Goal: Information Seeking & Learning: Get advice/opinions

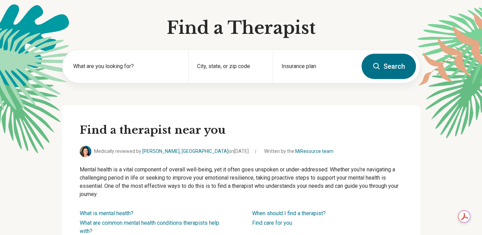
scroll to position [38, 0]
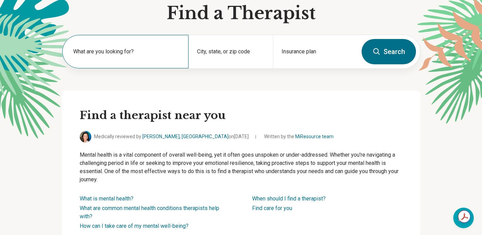
click at [149, 54] on label "What are you looking for?" at bounding box center [126, 52] width 107 height 8
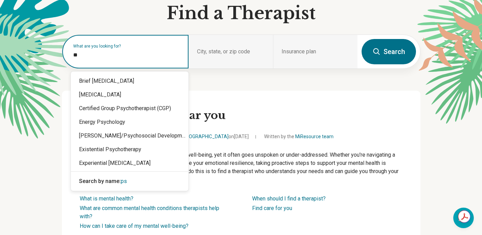
type input "*"
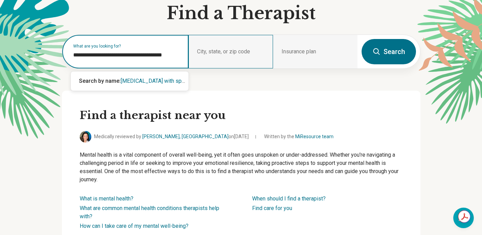
type input "**********"
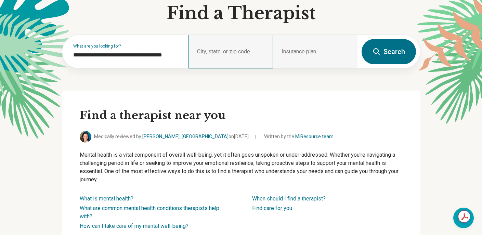
click at [225, 52] on div "City, state, or zip code" at bounding box center [231, 52] width 85 height 34
click at [219, 49] on div "City, state, or zip code" at bounding box center [231, 52] width 85 height 34
click at [218, 50] on div "City, state, or zip code" at bounding box center [231, 52] width 85 height 34
click at [219, 50] on div "City, state, or zip code" at bounding box center [231, 52] width 85 height 34
click at [205, 49] on div "City, state, or zip code" at bounding box center [231, 52] width 85 height 34
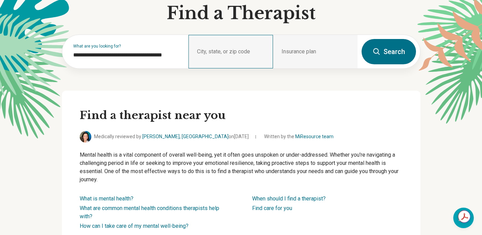
click at [205, 49] on div "City, state, or zip code" at bounding box center [231, 52] width 85 height 34
click at [204, 49] on div "City, state, or zip code" at bounding box center [231, 52] width 85 height 34
drag, startPoint x: 201, startPoint y: 51, endPoint x: 206, endPoint y: 51, distance: 4.8
click at [201, 52] on div "City, state, or zip code" at bounding box center [231, 52] width 85 height 34
click at [235, 60] on div "City, state, or zip code" at bounding box center [231, 52] width 85 height 34
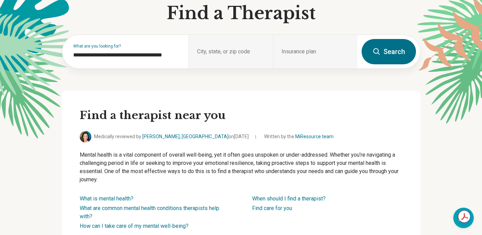
click at [385, 53] on button "Search" at bounding box center [389, 51] width 54 height 25
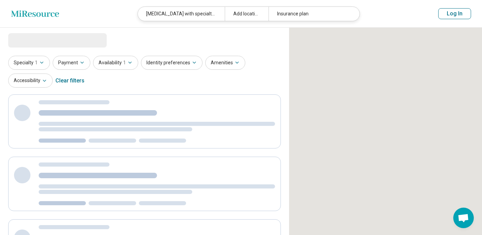
select select "***"
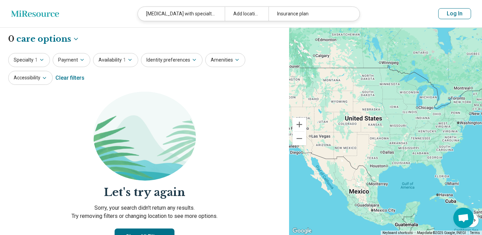
click at [241, 14] on div "Add location" at bounding box center [246, 14] width 43 height 14
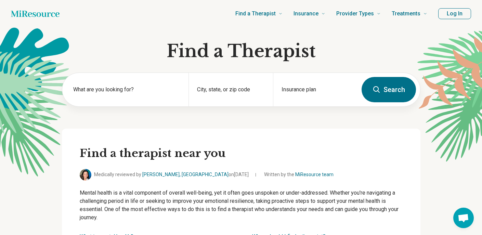
scroll to position [38, 0]
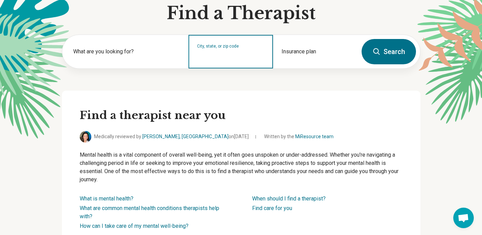
click at [226, 53] on input "City, state, or zip code" at bounding box center [231, 56] width 68 height 8
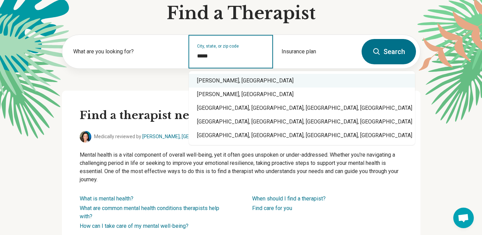
click at [224, 78] on div "[PERSON_NAME], [GEOGRAPHIC_DATA]" at bounding box center [302, 81] width 226 height 14
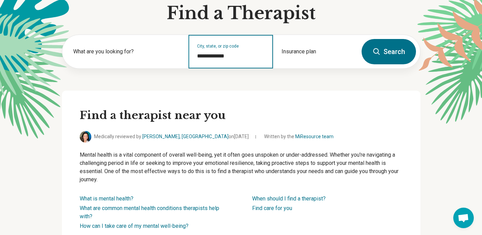
type input "**********"
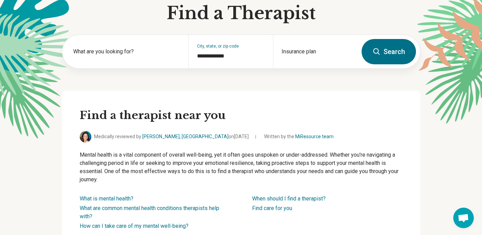
click at [370, 50] on button "Search" at bounding box center [389, 51] width 54 height 25
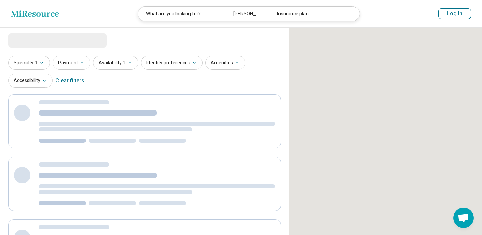
select select "***"
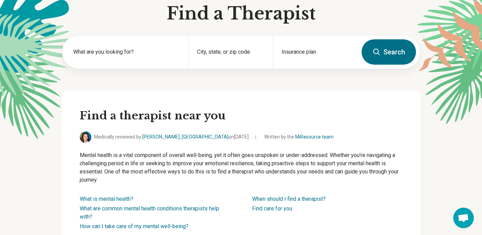
scroll to position [38, 0]
